Goal: Task Accomplishment & Management: Manage account settings

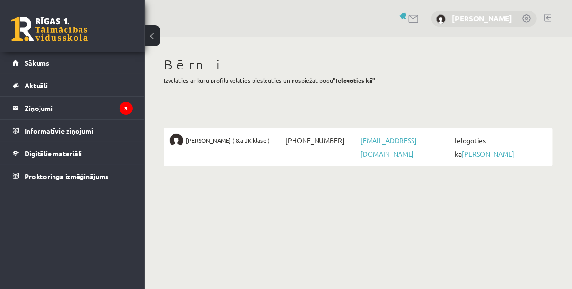
click at [473, 17] on link "[PERSON_NAME]" at bounding box center [482, 18] width 60 height 10
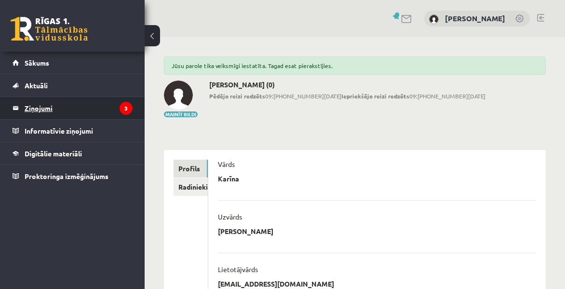
click at [83, 103] on legend "Ziņojumi 3" at bounding box center [79, 108] width 108 height 22
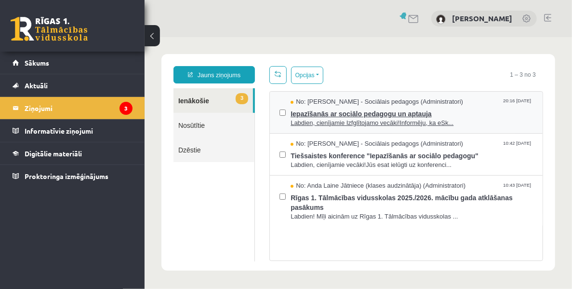
click at [336, 112] on span "Iepazīšanās ar sociālo pedagogu un aptauja" at bounding box center [411, 112] width 242 height 12
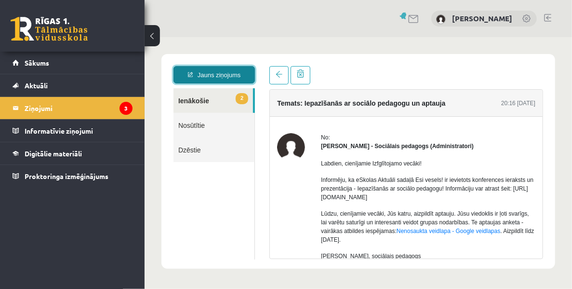
click at [215, 77] on link "Jauns ziņojums" at bounding box center [213, 74] width 81 height 17
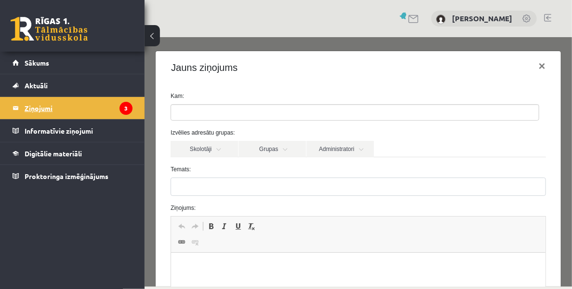
click at [87, 107] on legend "Ziņojumi 3" at bounding box center [79, 108] width 108 height 22
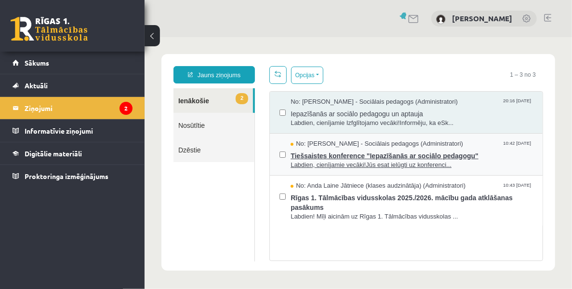
click at [339, 154] on span "Tiešsaistes konference "Iepazīšanās ar sociālo pedagogu"" at bounding box center [411, 154] width 242 height 12
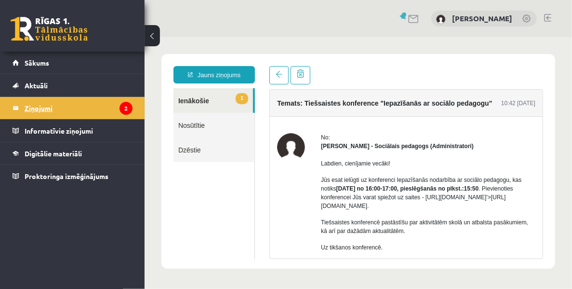
click at [82, 108] on legend "Ziņojumi 2" at bounding box center [79, 108] width 108 height 22
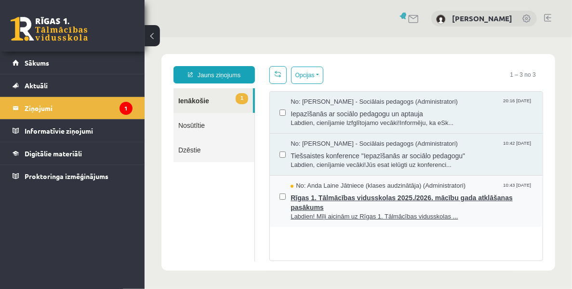
click at [343, 193] on span "Rīgas 1. Tālmācības vidusskolas 2025./2026. mācību gada atklāšanas pasākums" at bounding box center [411, 201] width 242 height 22
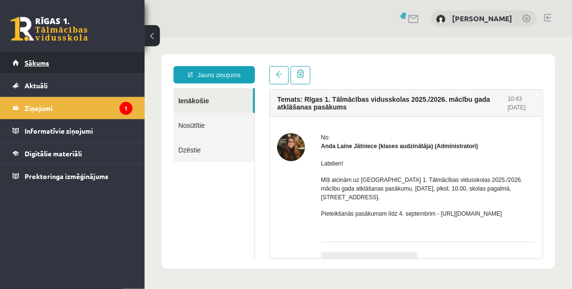
click at [44, 62] on span "Sākums" at bounding box center [37, 62] width 25 height 9
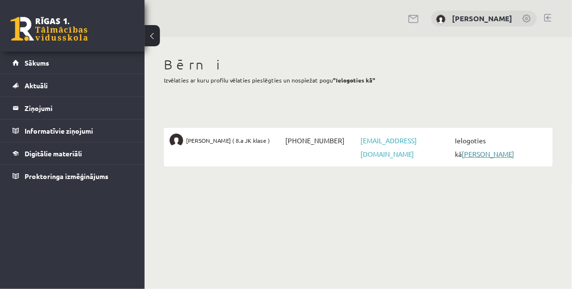
click at [506, 149] on link "Valērija Franckeviča" at bounding box center [488, 153] width 53 height 9
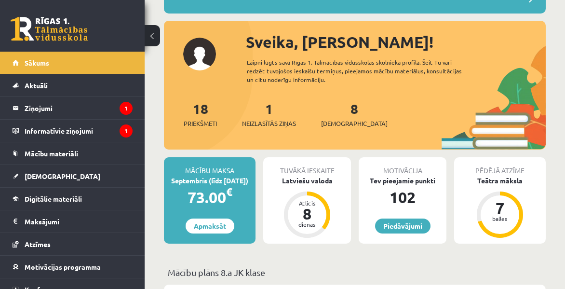
scroll to position [145, 0]
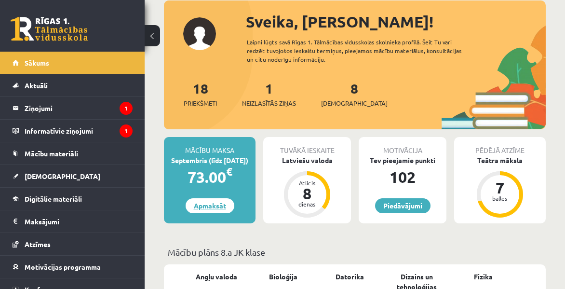
click at [215, 203] on link "Apmaksāt" at bounding box center [210, 205] width 49 height 15
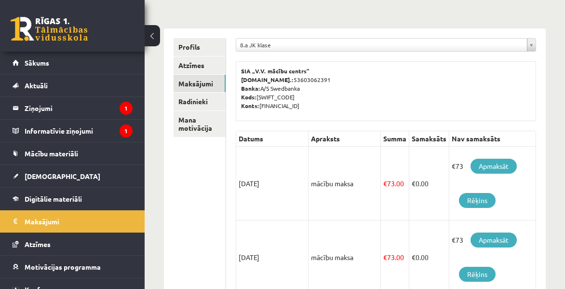
scroll to position [193, 0]
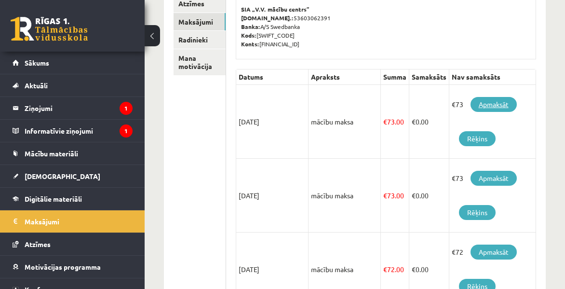
click at [493, 102] on link "Apmaksāt" at bounding box center [493, 104] width 46 height 15
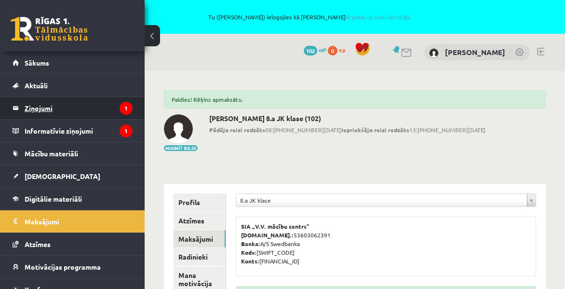
click at [58, 103] on legend "Ziņojumi 1" at bounding box center [79, 108] width 108 height 22
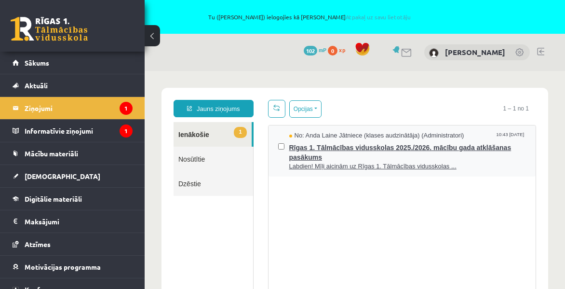
click at [314, 157] on span "Rīgas 1. Tālmācības vidusskolas 2025./2026. mācību gada atklāšanas pasākums" at bounding box center [407, 151] width 237 height 22
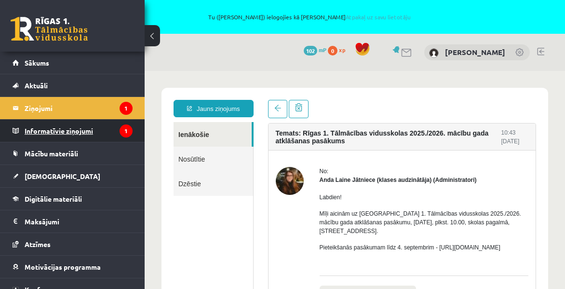
click at [87, 130] on legend "Informatīvie ziņojumi 1" at bounding box center [79, 131] width 108 height 22
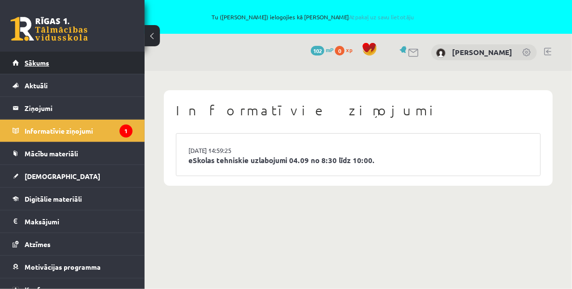
click at [78, 67] on link "Sākums" at bounding box center [73, 63] width 120 height 22
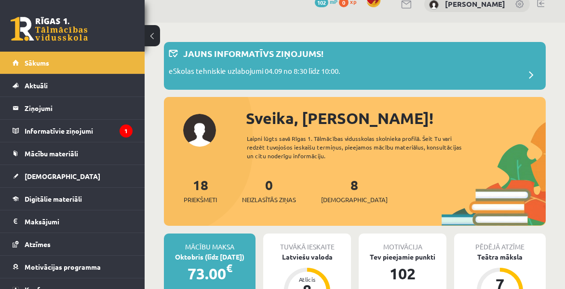
scroll to position [96, 0]
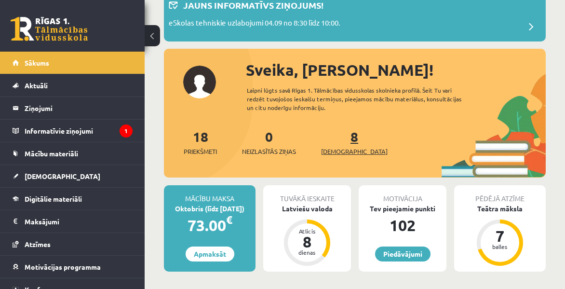
click at [341, 139] on link "8 Ieskaites" at bounding box center [354, 142] width 67 height 28
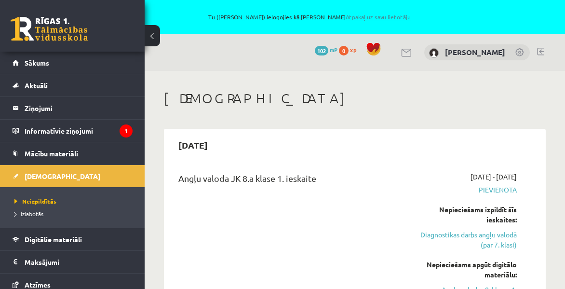
click at [393, 17] on link "Atpakaļ uz savu lietotāju" at bounding box center [378, 17] width 65 height 8
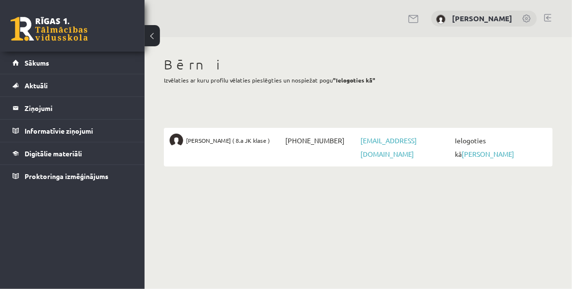
click at [551, 15] on link at bounding box center [547, 18] width 7 height 8
